Goal: Use online tool/utility: Utilize a website feature to perform a specific function

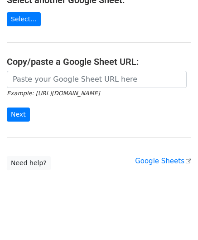
scroll to position [119, 0]
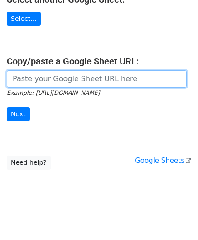
click at [44, 79] on input "url" at bounding box center [97, 78] width 180 height 17
paste input "[URL][DOMAIN_NAME]"
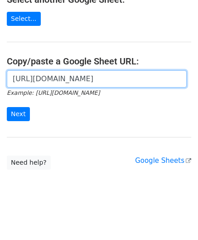
scroll to position [0, 192]
type input "[URL][DOMAIN_NAME]"
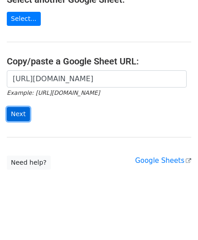
click at [24, 110] on input "Next" at bounding box center [18, 114] width 23 height 14
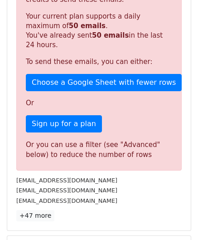
scroll to position [289, 0]
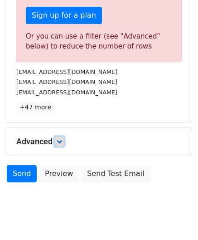
click at [64, 137] on link at bounding box center [59, 141] width 10 height 10
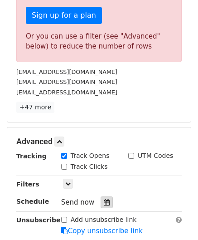
click at [104, 199] on icon at bounding box center [107, 202] width 6 height 6
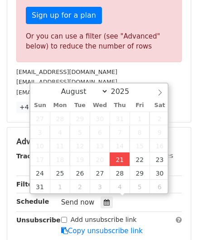
type input "2025-08-21 12:00"
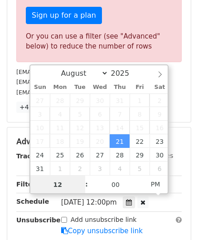
paste input "7"
type input "7"
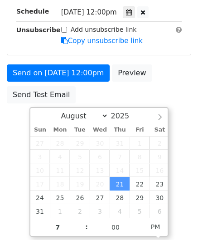
type input "2025-08-21 19:00"
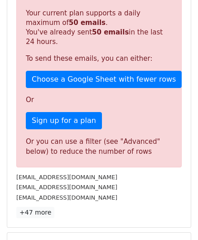
scroll to position [416, 0]
